Goal: Task Accomplishment & Management: Manage account settings

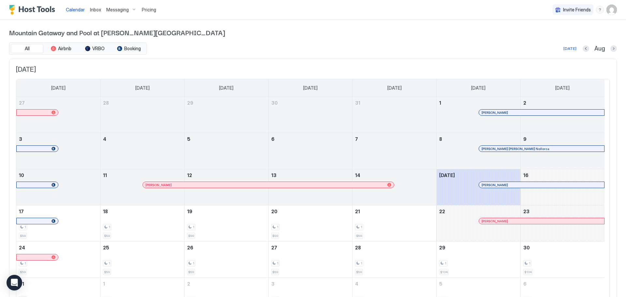
click at [98, 11] on span "Inbox" at bounding box center [95, 10] width 11 height 6
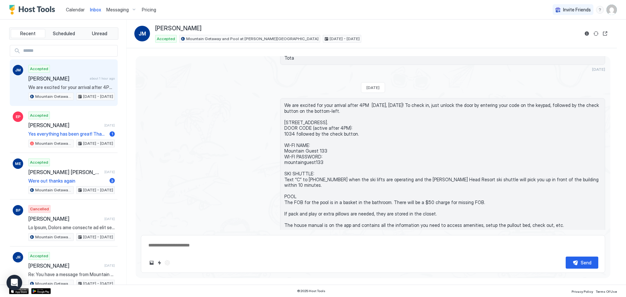
scroll to position [288, 0]
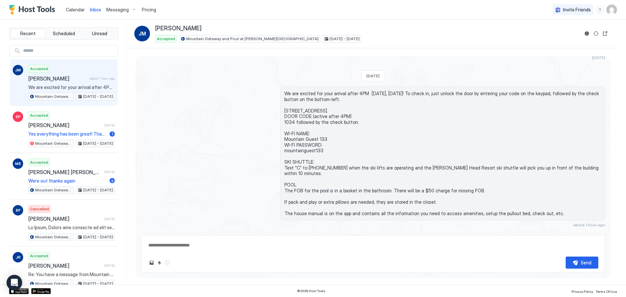
click at [567, 232] on button "Scheduled Messages" at bounding box center [574, 236] width 61 height 9
type textarea "*"
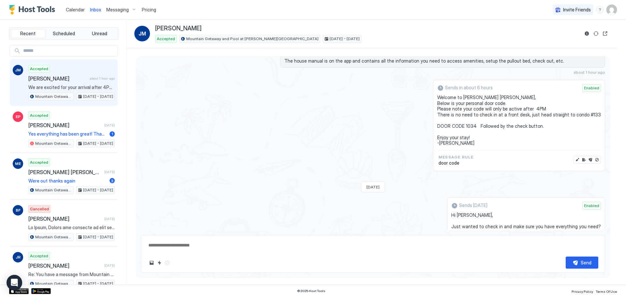
scroll to position [411, 0]
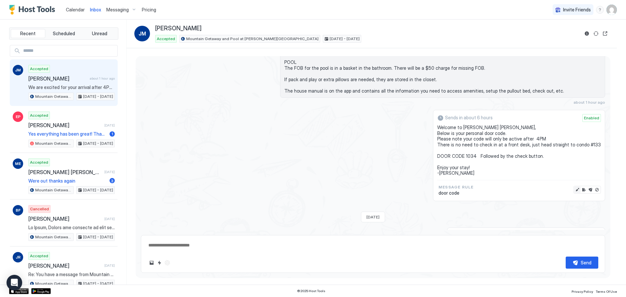
click at [574, 186] on button "Edit message" at bounding box center [577, 189] width 7 height 7
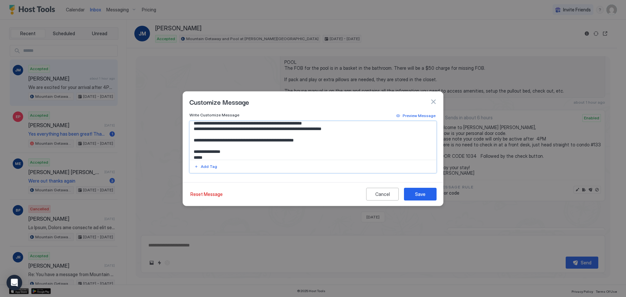
scroll to position [18, 0]
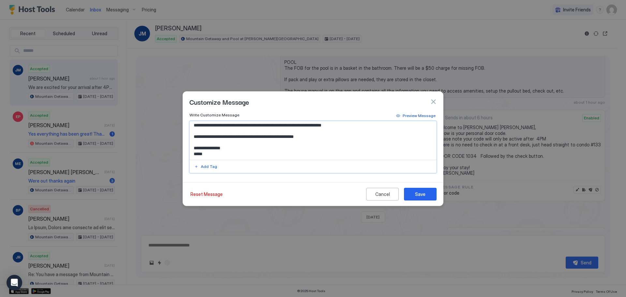
drag, startPoint x: 263, startPoint y: 155, endPoint x: 221, endPoint y: 137, distance: 45.7
click at [221, 137] on textarea "**********" at bounding box center [313, 140] width 246 height 38
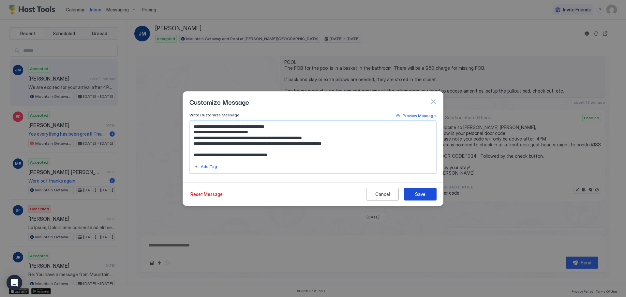
type textarea "**********"
click at [431, 197] on button "Save" at bounding box center [420, 194] width 33 height 13
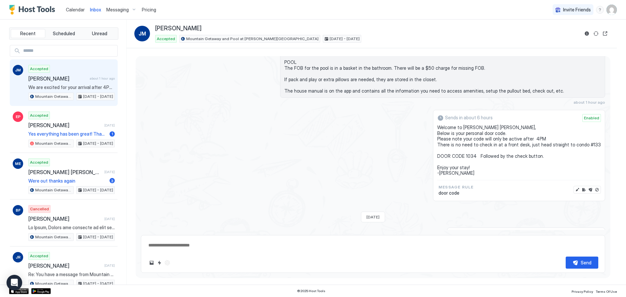
type textarea "*"
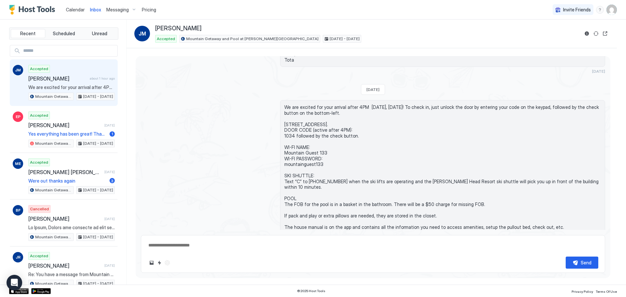
scroll to position [215, 0]
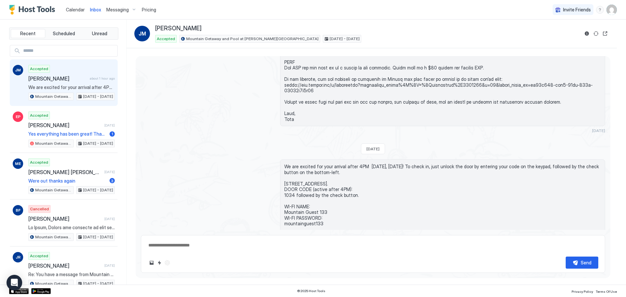
click at [81, 12] on link "Calendar" at bounding box center [75, 9] width 19 height 7
